Goal: Task Accomplishment & Management: Manage account settings

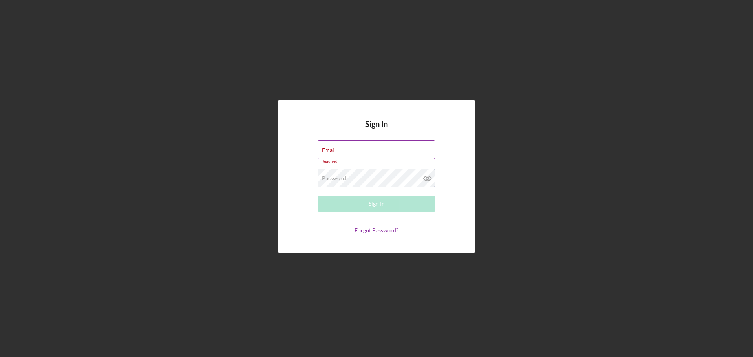
click at [363, 178] on div "Password Required" at bounding box center [377, 179] width 118 height 20
click at [354, 142] on div "Email Required" at bounding box center [377, 152] width 118 height 24
type input "[EMAIL_ADDRESS][DOMAIN_NAME]"
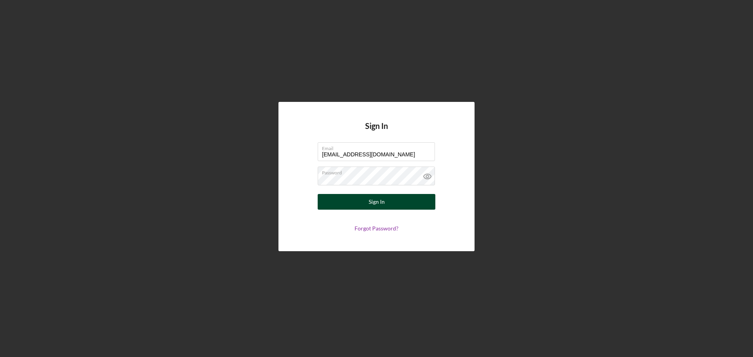
click at [379, 199] on div "Sign In" at bounding box center [377, 202] width 16 height 16
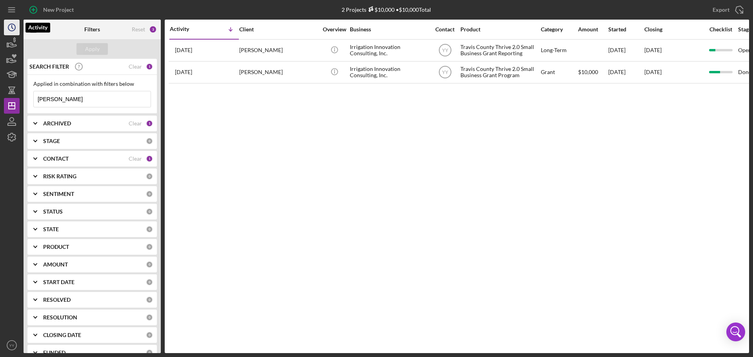
click at [7, 29] on icon "Icon/History" at bounding box center [12, 28] width 20 height 20
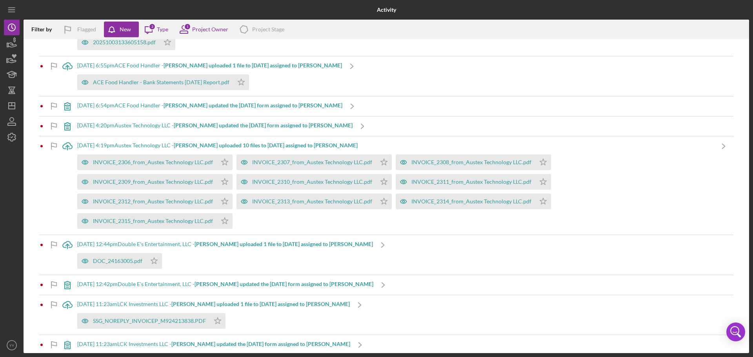
scroll to position [53, 0]
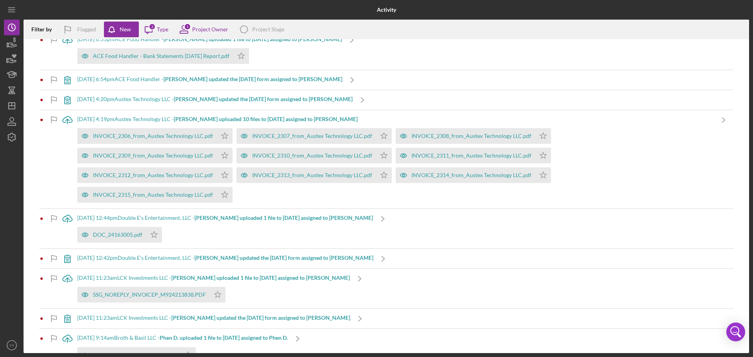
click at [235, 255] on b "[PERSON_NAME] updated the [DATE] form assigned to [PERSON_NAME]" at bounding box center [284, 258] width 179 height 7
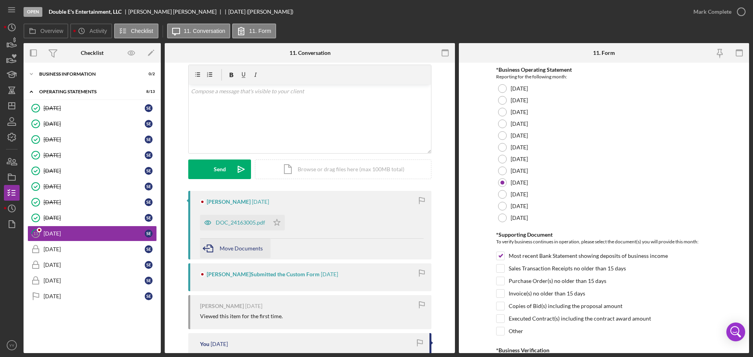
scroll to position [39, 0]
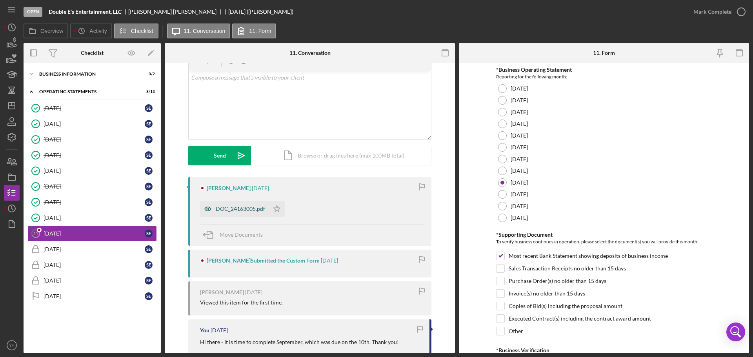
click at [242, 209] on div "DOC_24163005.pdf" at bounding box center [240, 209] width 49 height 6
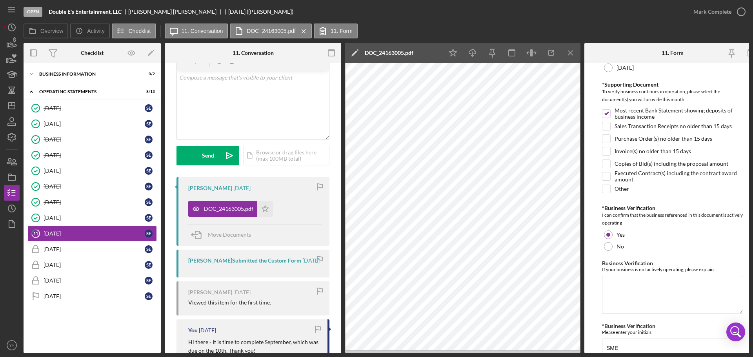
scroll to position [186, 0]
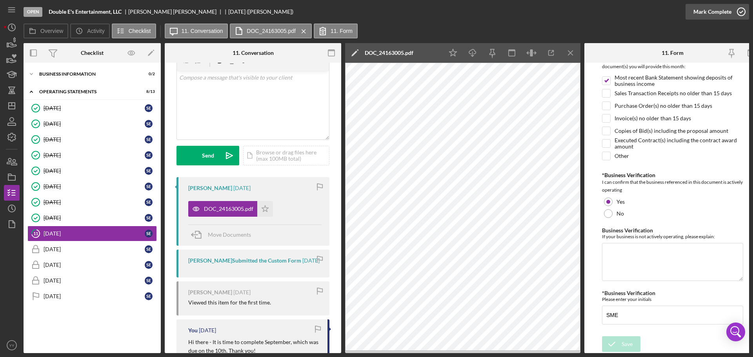
click at [718, 11] on div "Mark Complete" at bounding box center [713, 12] width 38 height 16
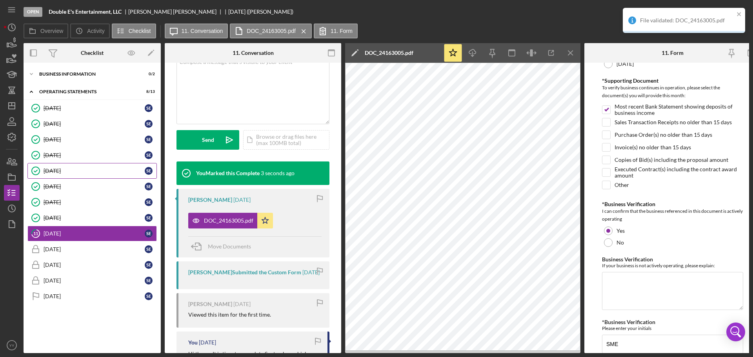
scroll to position [217, 0]
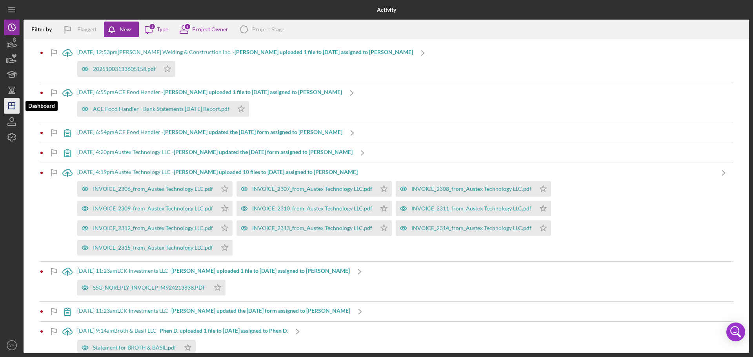
drag, startPoint x: 9, startPoint y: 101, endPoint x: 13, endPoint y: 98, distance: 4.4
click at [9, 101] on icon "Icon/Dashboard" at bounding box center [12, 106] width 20 height 20
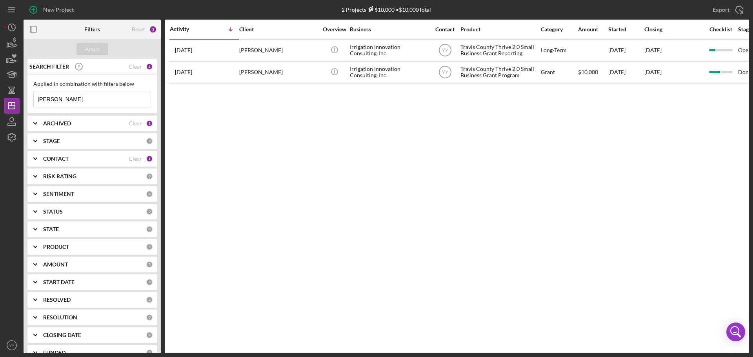
click at [94, 100] on input "[PERSON_NAME]" at bounding box center [92, 99] width 117 height 16
drag, startPoint x: 94, startPoint y: 100, endPoint x: 24, endPoint y: 100, distance: 69.5
click at [24, 100] on div "SEARCH FILTER Clear 1 Applied in combination with filters below [PERSON_NAME] I…" at bounding box center [92, 206] width 137 height 295
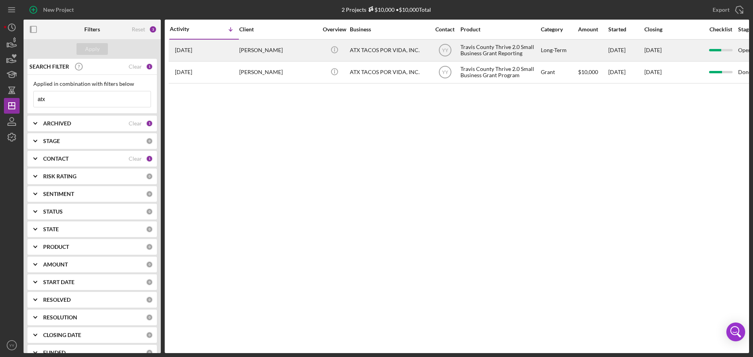
type input "atx"
click at [386, 58] on div "ATX TACOS POR VIDA, INC." at bounding box center [389, 50] width 78 height 21
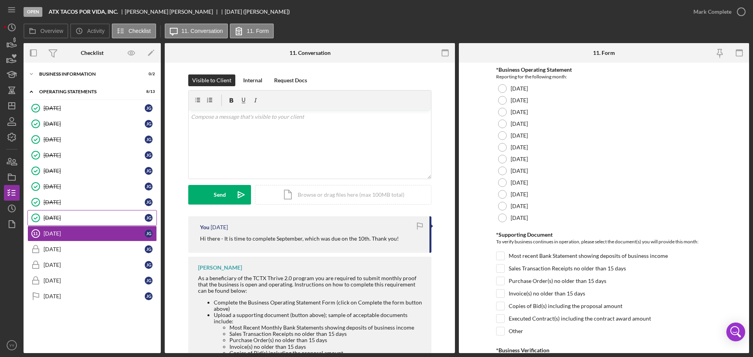
click at [80, 219] on div "[DATE]" at bounding box center [94, 218] width 101 height 6
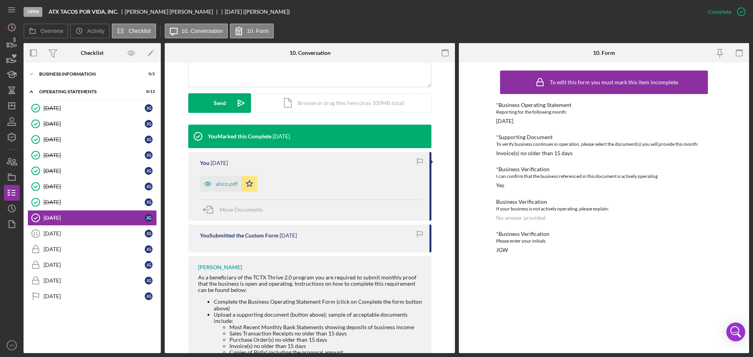
scroll to position [61, 0]
